Goal: Task Accomplishment & Management: Complete application form

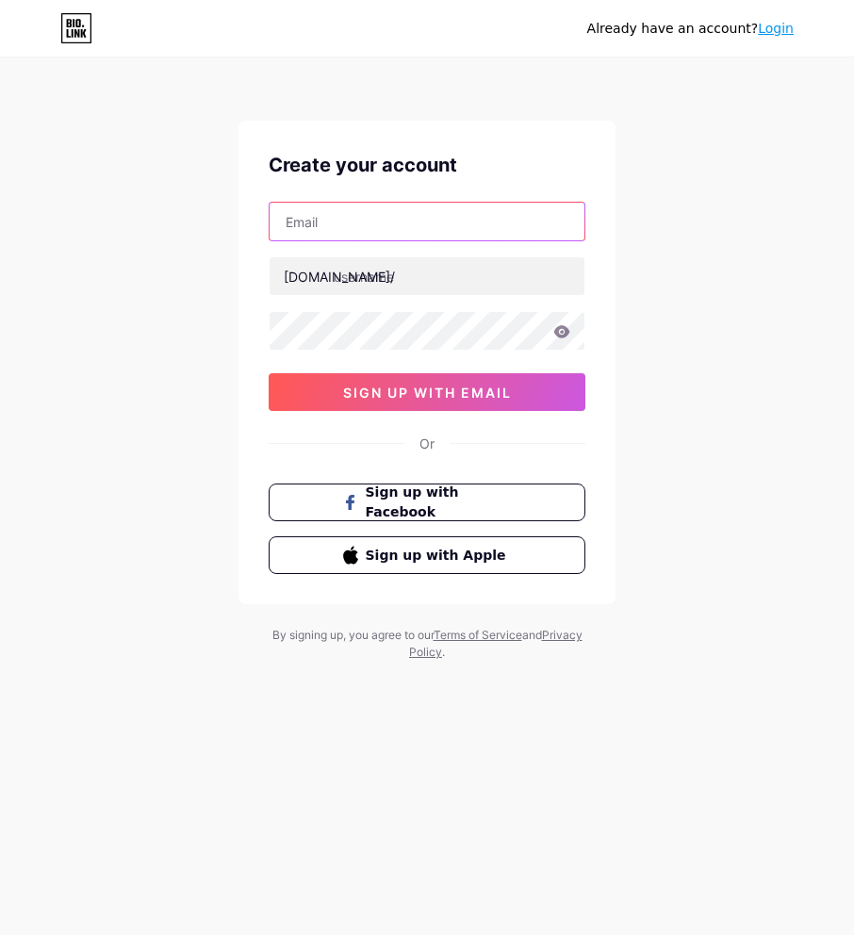
click at [423, 224] on input "text" at bounding box center [427, 222] width 315 height 38
paste input "[EMAIL_ADDRESS][DOMAIN_NAME]"
type input "[EMAIL_ADDRESS][DOMAIN_NAME]"
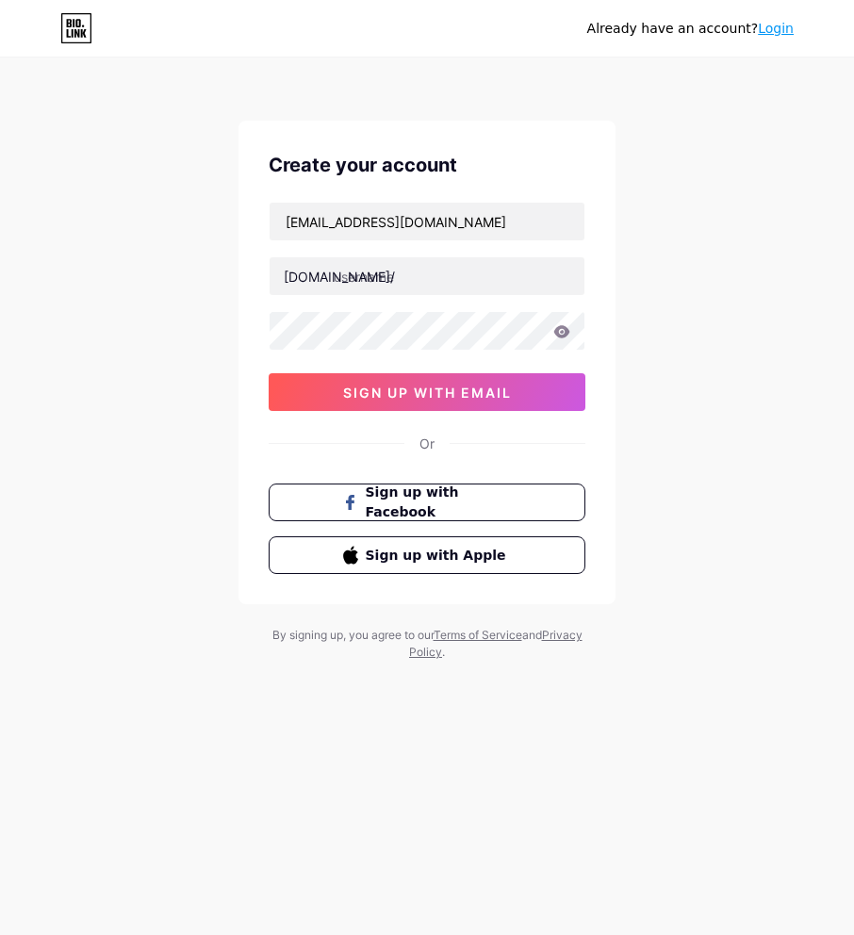
click at [565, 331] on icon at bounding box center [561, 331] width 17 height 13
click at [561, 336] on icon at bounding box center [562, 331] width 16 height 12
click at [689, 328] on div "Already have an account? Login Create your account [EMAIL_ADDRESS][DOMAIN_NAME]…" at bounding box center [427, 360] width 854 height 721
click at [446, 274] on input "text" at bounding box center [427, 276] width 315 height 38
paste input "sunan88"
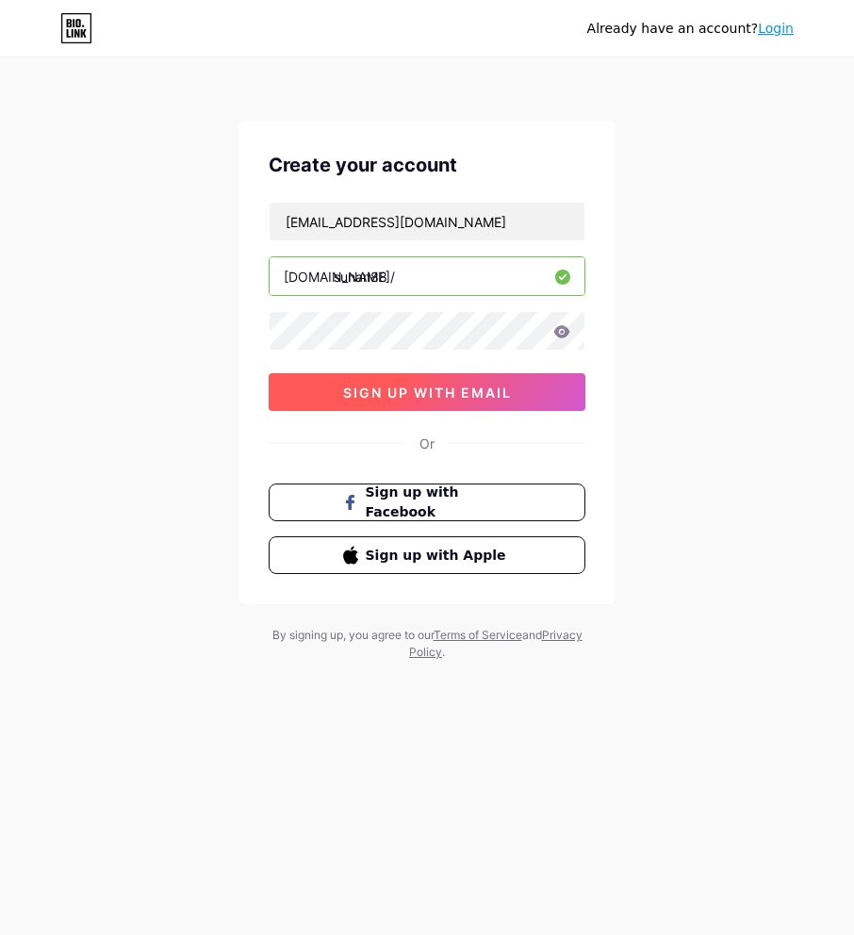
type input "sunan88"
click at [554, 399] on button "sign up with email" at bounding box center [427, 392] width 317 height 38
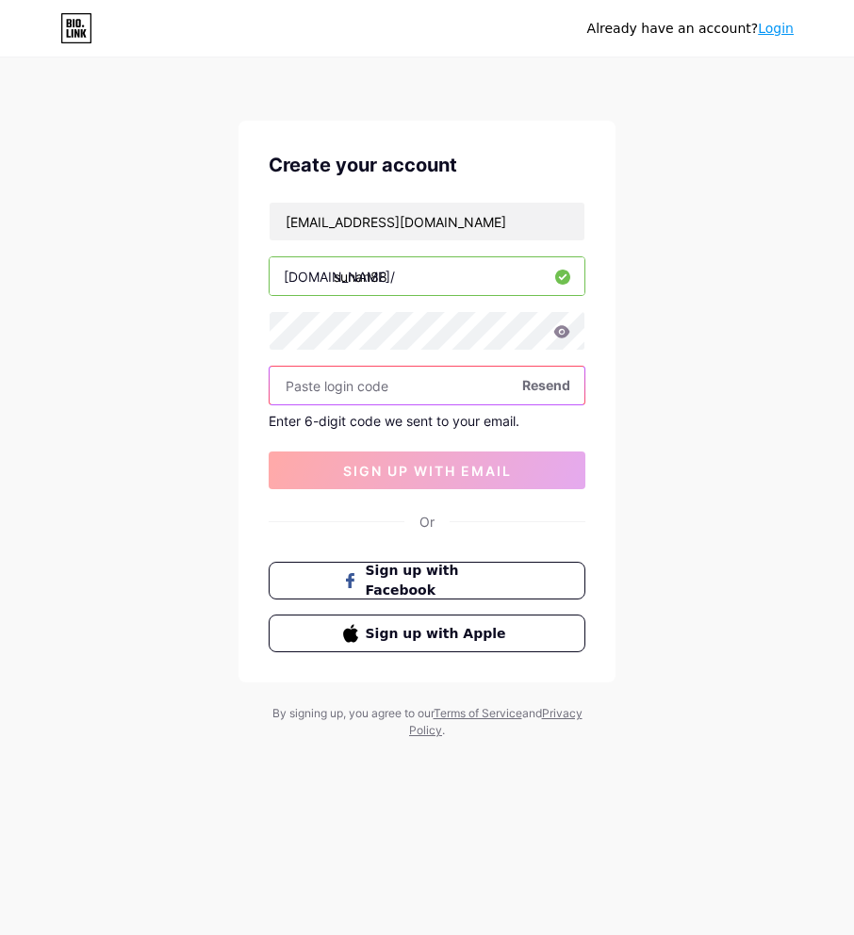
click at [404, 380] on input "text" at bounding box center [427, 386] width 315 height 38
paste input "441551"
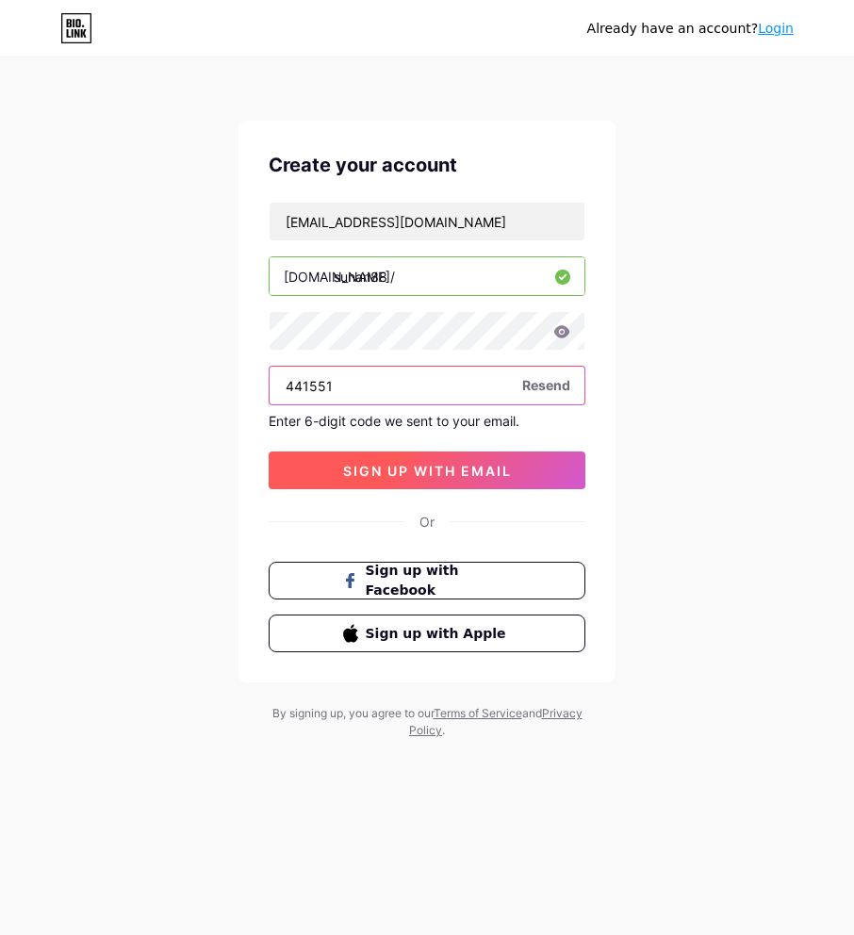
type input "441551"
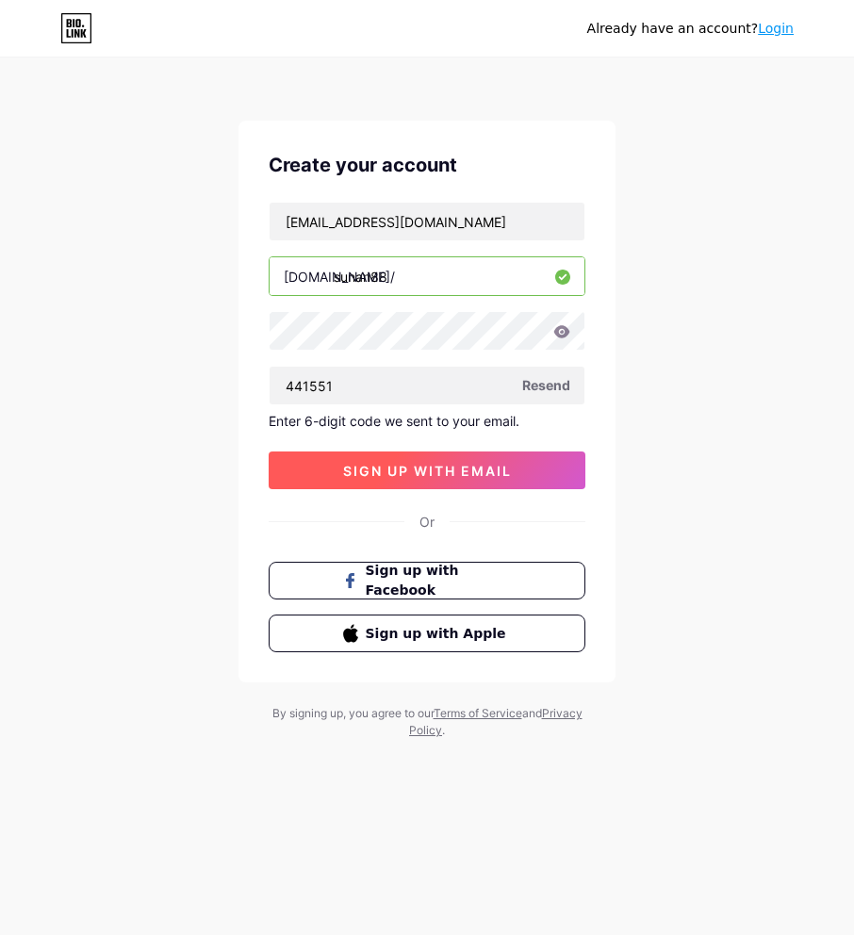
click at [529, 474] on button "sign up with email" at bounding box center [427, 470] width 317 height 38
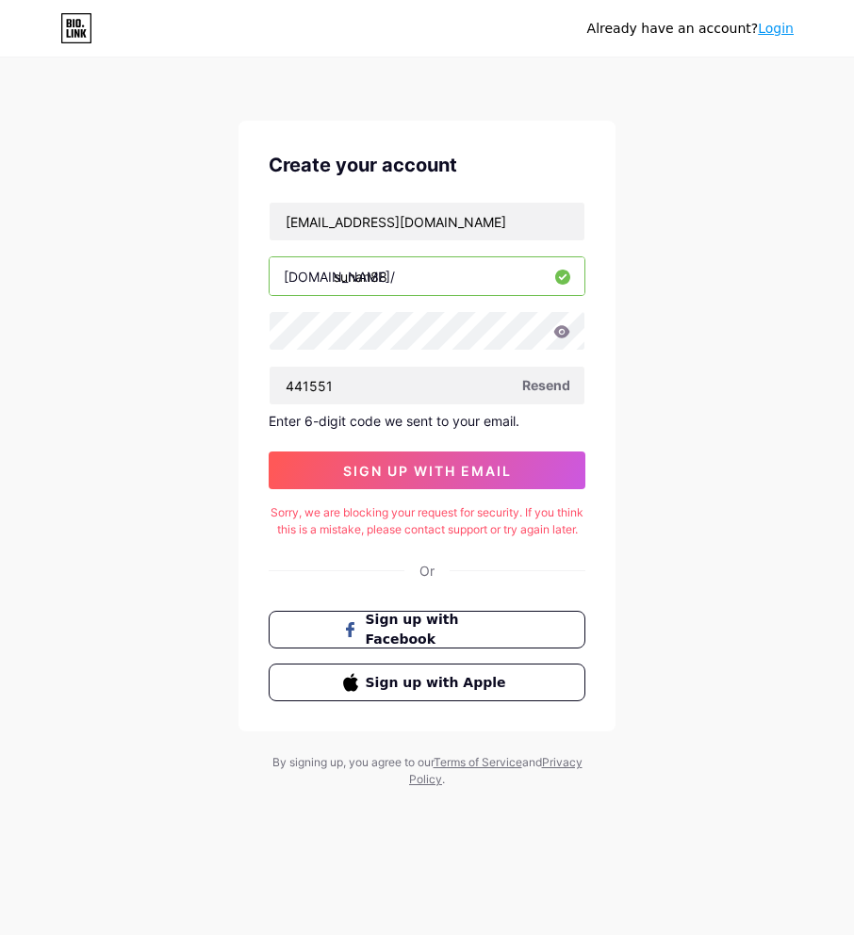
click at [554, 378] on span "Resend" at bounding box center [546, 385] width 48 height 20
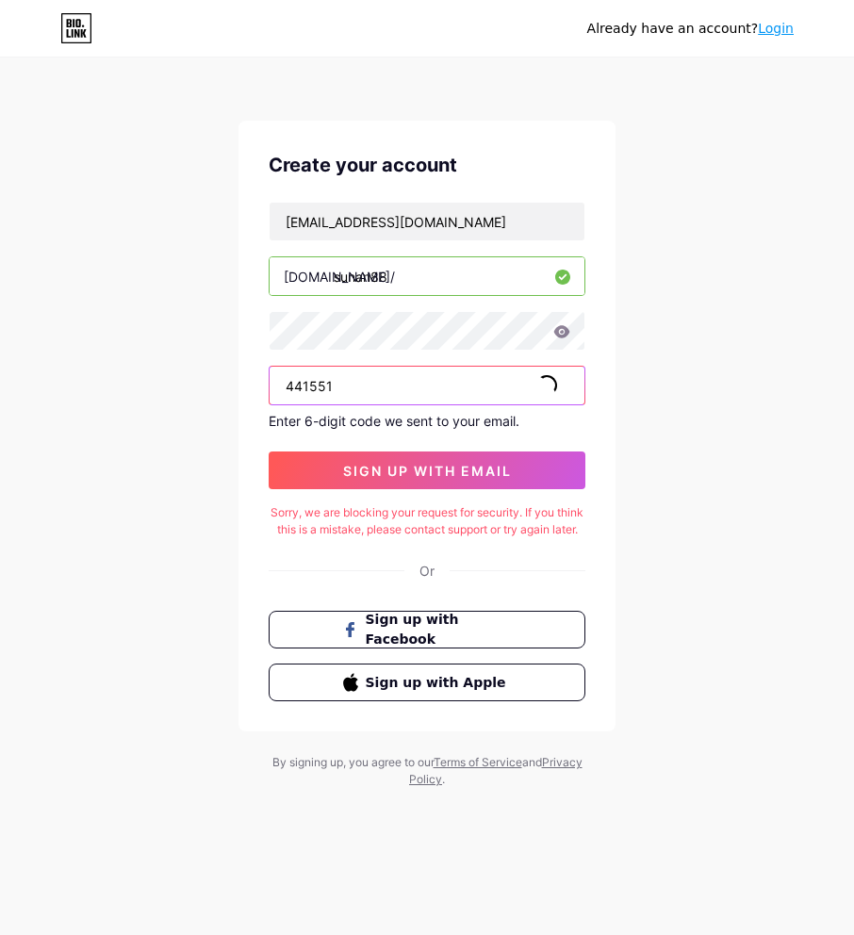
click at [483, 388] on input "441551" at bounding box center [427, 386] width 315 height 38
click at [483, 387] on input "441551" at bounding box center [427, 386] width 315 height 38
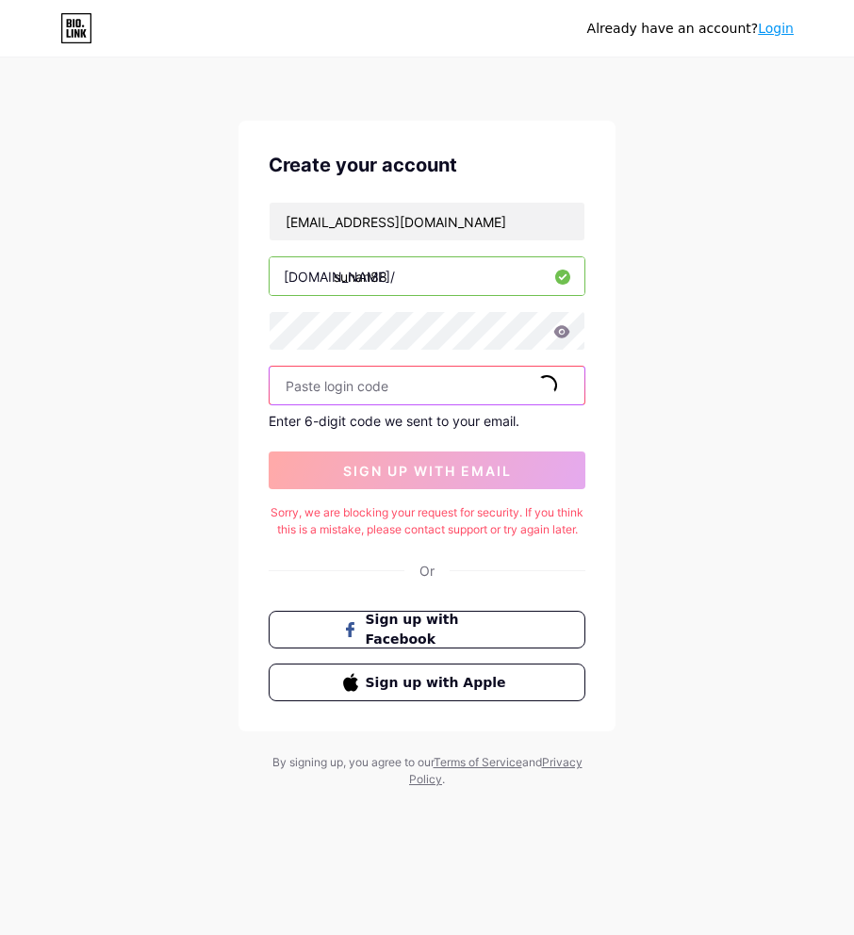
click at [440, 387] on input "text" at bounding box center [427, 386] width 315 height 38
paste input "441551"
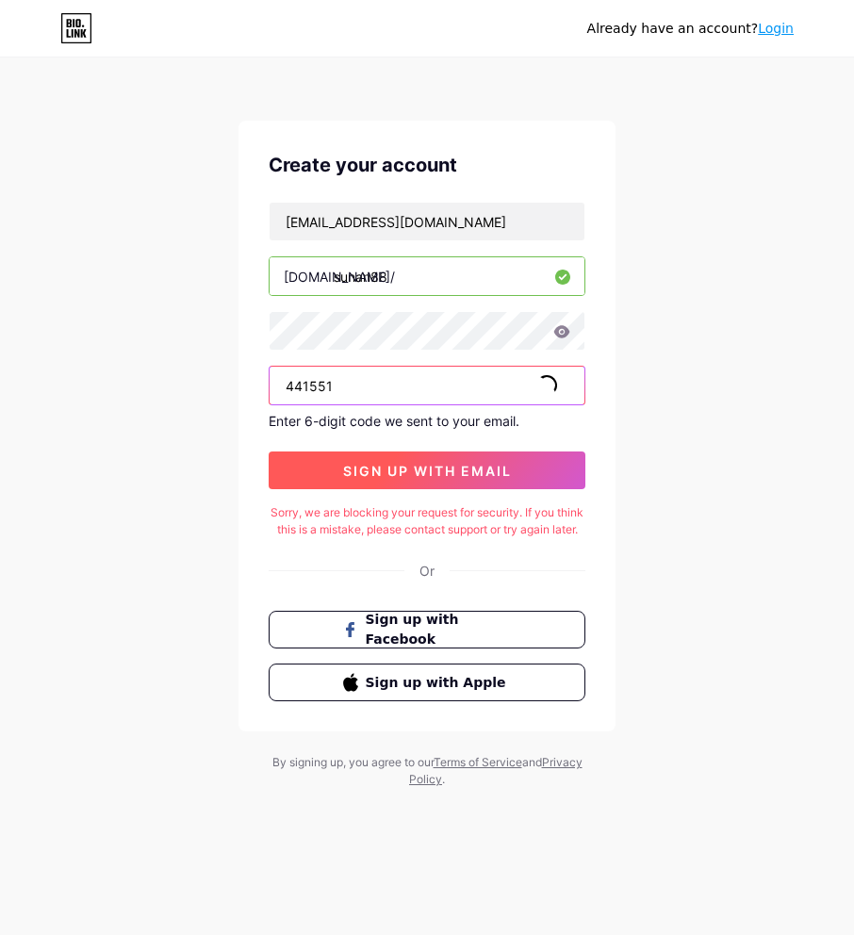
type input "441551"
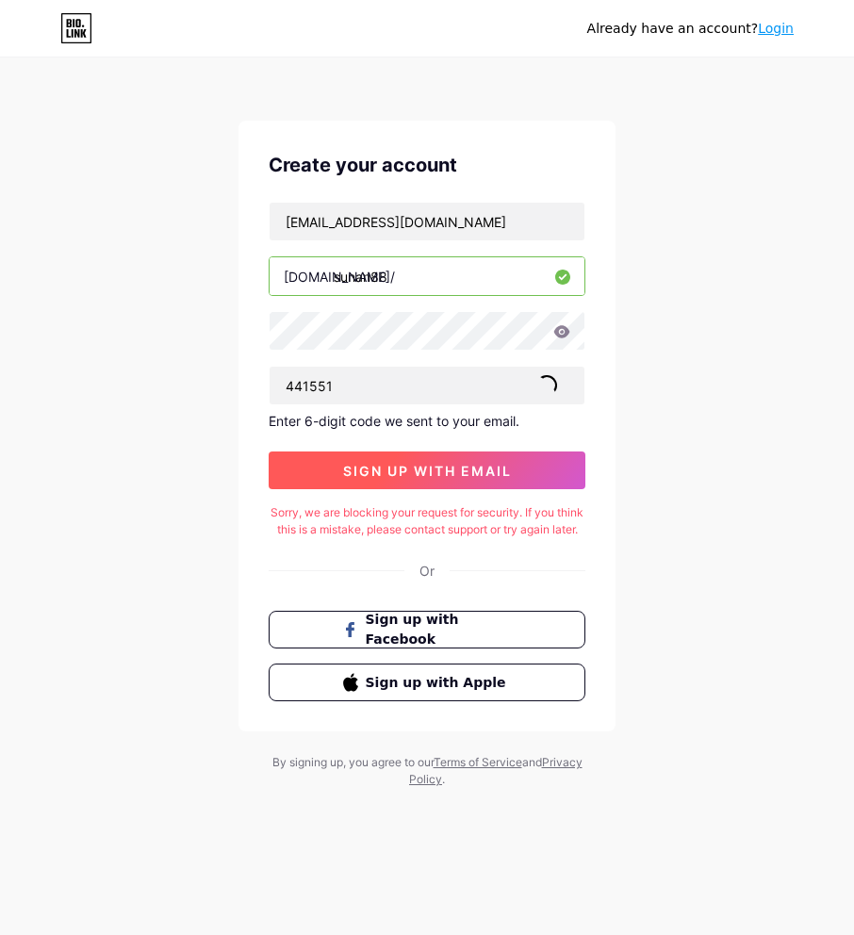
click at [532, 468] on button "sign up with email" at bounding box center [427, 470] width 317 height 38
